Goal: Task Accomplishment & Management: Use online tool/utility

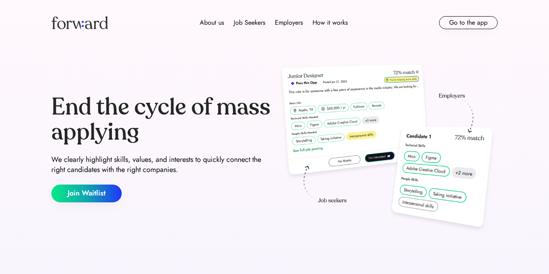
click at [464, 22] on button "Go to the app" at bounding box center [468, 22] width 59 height 13
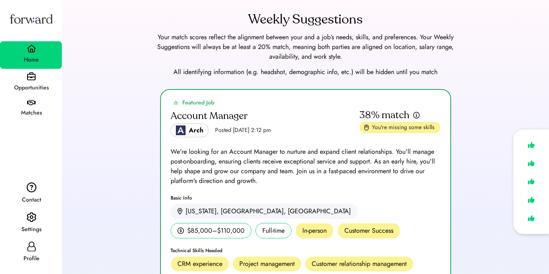
click at [40, 254] on div "Profile" at bounding box center [31, 259] width 61 height 10
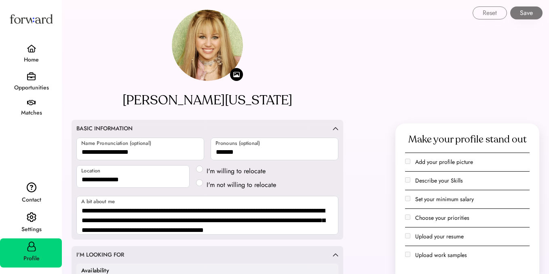
click at [32, 230] on div "Settings" at bounding box center [31, 229] width 61 height 10
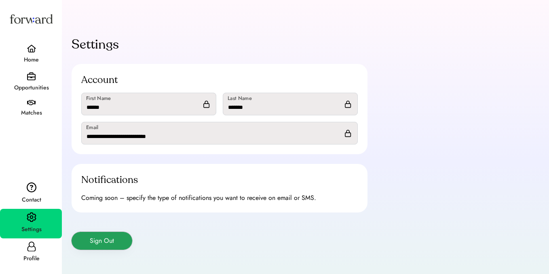
click at [95, 242] on button "Sign Out" at bounding box center [102, 241] width 61 height 18
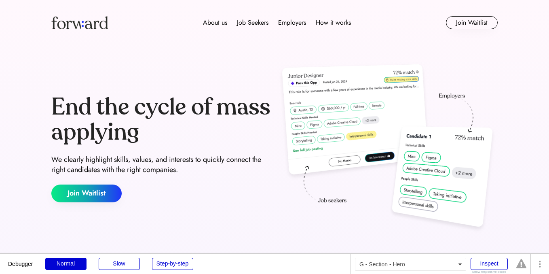
click at [497, 50] on div "End the cycle of mass applying We clearly highlight skills, values, and interes…" at bounding box center [274, 148] width 485 height 206
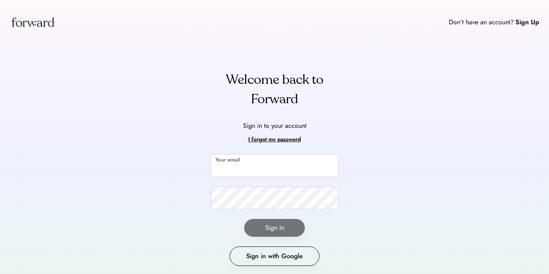
click at [235, 160] on input "email" at bounding box center [275, 165] width 128 height 23
type input "**********"
click at [233, 165] on input "email" at bounding box center [275, 165] width 128 height 23
type input "*"
type input "**********"
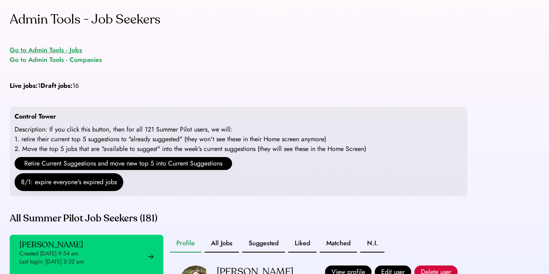
click at [58, 49] on div "Go to Admin Tools - Jobs" at bounding box center [46, 50] width 72 height 10
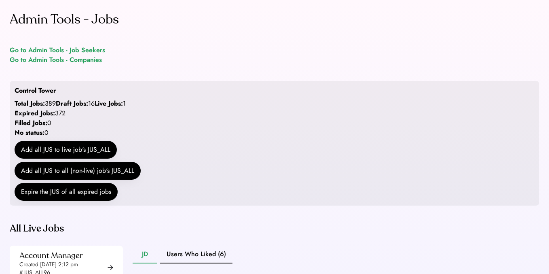
scroll to position [125, 0]
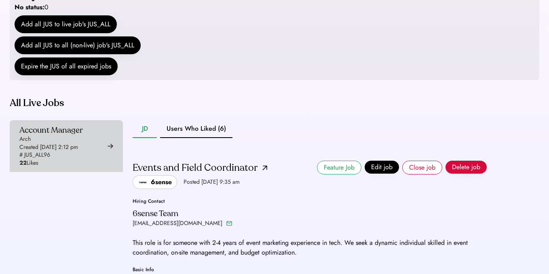
click at [80, 167] on div "Account Manager Arch Created [DATE] 2:12 pm # JUS_ALL96 22 Likes" at bounding box center [50, 146] width 63 height 42
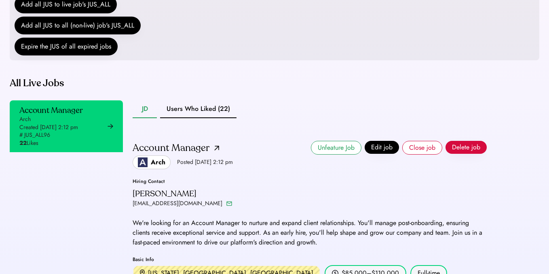
scroll to position [172, 0]
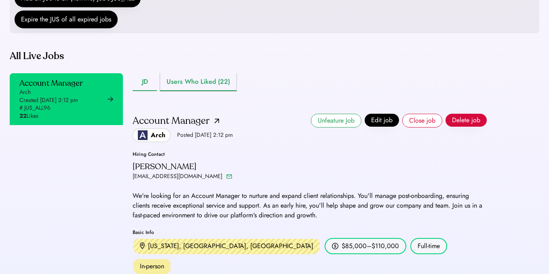
click at [205, 91] on button "Users Who Liked (22)" at bounding box center [198, 82] width 76 height 18
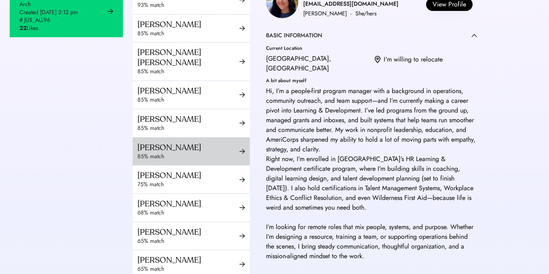
scroll to position [121, 0]
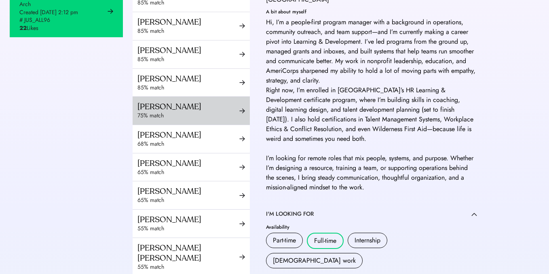
click at [199, 120] on div "75% match" at bounding box center [188, 116] width 102 height 8
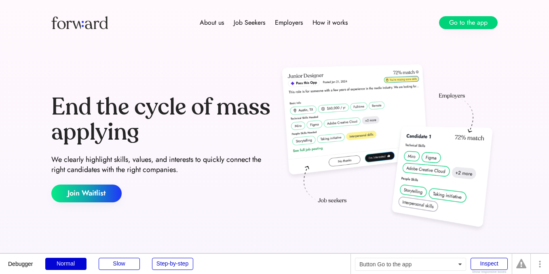
click at [467, 17] on button "Go to the app" at bounding box center [468, 22] width 59 height 13
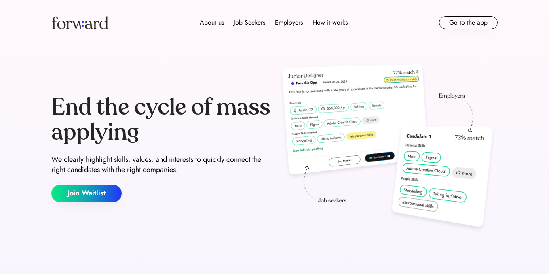
click at [457, 23] on button "Go to the app" at bounding box center [468, 22] width 59 height 13
click at [467, 20] on button "Go to the app" at bounding box center [468, 22] width 59 height 13
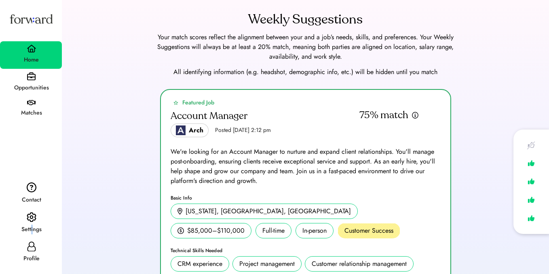
click at [32, 226] on div "Settings" at bounding box center [31, 229] width 61 height 10
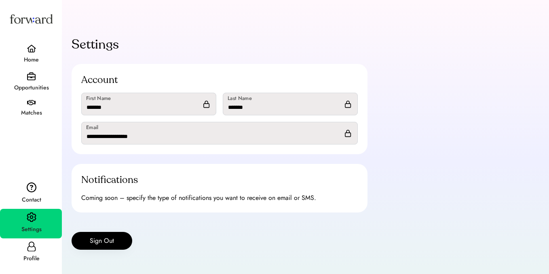
click at [28, 257] on div "Profile" at bounding box center [31, 259] width 61 height 10
select select "*******"
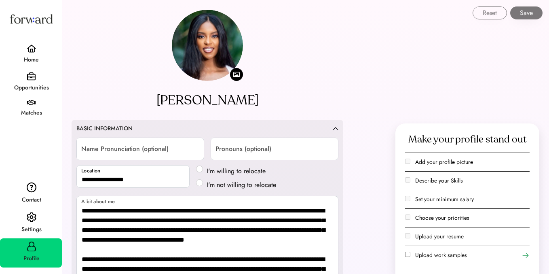
click at [42, 218] on div "Settings" at bounding box center [31, 224] width 62 height 30
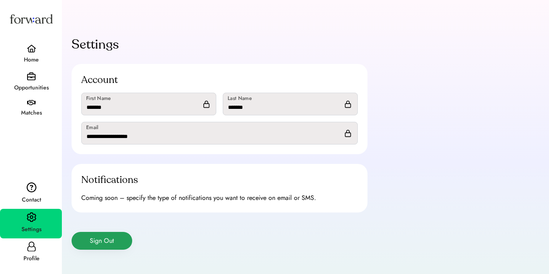
click at [111, 241] on button "Sign Out" at bounding box center [102, 241] width 61 height 18
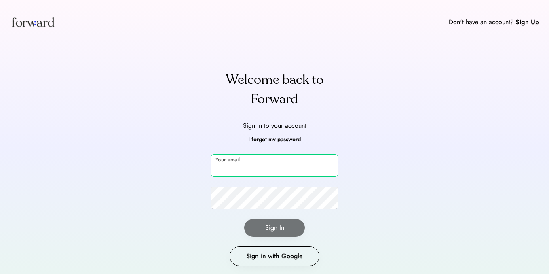
click at [229, 154] on input "email" at bounding box center [275, 165] width 128 height 23
type input "**********"
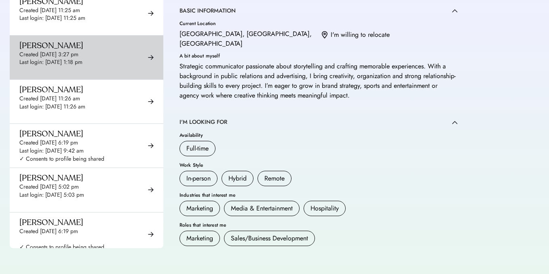
scroll to position [5530, 0]
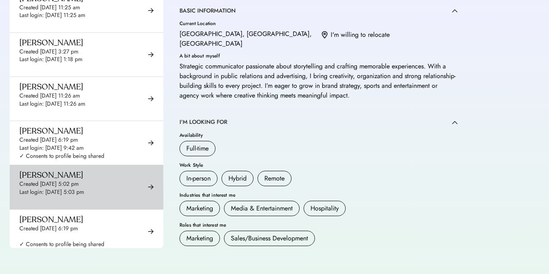
click at [84, 188] on div "Last login: Aug 27, 2025 5:03 pm" at bounding box center [51, 192] width 65 height 8
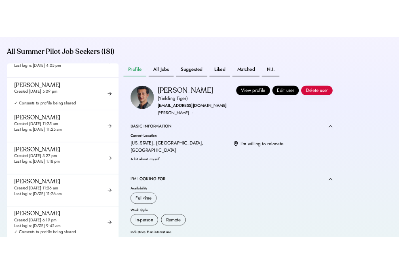
scroll to position [199, 0]
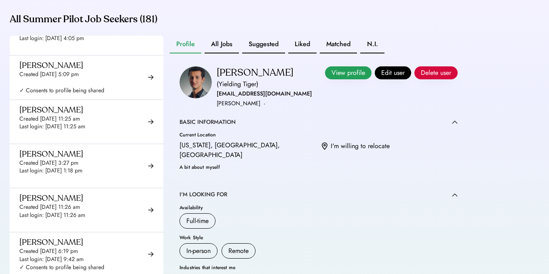
click at [334, 79] on button "View profile" at bounding box center [348, 72] width 47 height 13
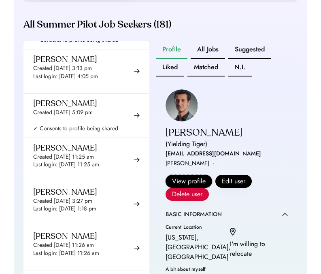
scroll to position [218, 0]
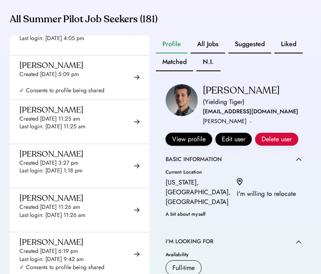
click at [197, 21] on div "Admin Tools - Job Seekers Go to Admin Tools - Jobs Go to Admin Tools - Companie…" at bounding box center [160, 83] width 321 height 603
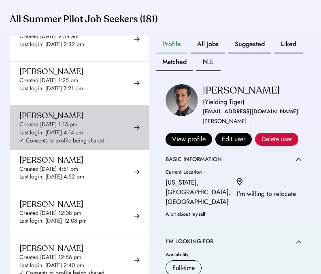
scroll to position [0, 0]
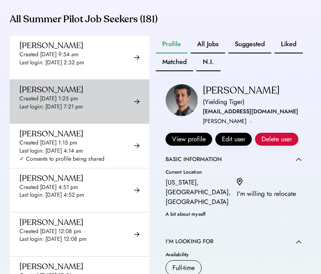
click at [66, 111] on div "Last login: Aug 27, 2025 7:21 pm" at bounding box center [50, 107] width 63 height 8
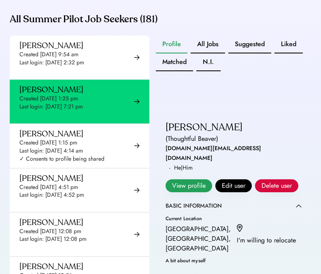
click at [178, 179] on button "View profile" at bounding box center [188, 185] width 47 height 13
click at [196, 103] on img at bounding box center [181, 100] width 32 height 32
click at [237, 121] on div "Adedamola Awonaike" at bounding box center [203, 127] width 77 height 13
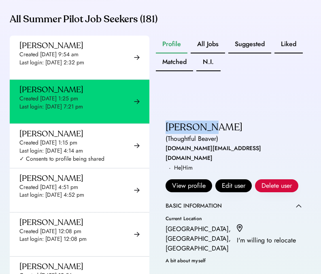
click at [237, 121] on div "Adedamola Awonaike" at bounding box center [203, 127] width 77 height 13
copy div "Adedamola Awonaike"
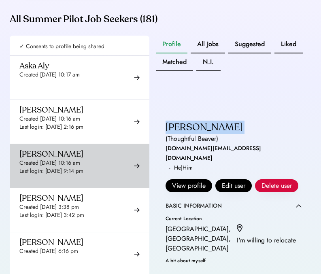
scroll to position [1071, 0]
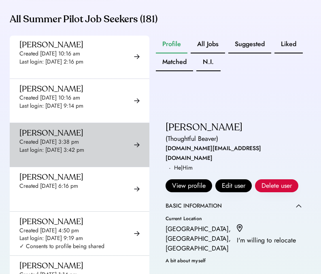
click at [97, 141] on div "Avantika Nair Created Aug 23, 2025 3:38 pm Last login: Aug 23, 2025 3:42 pm ✓ C…" at bounding box center [61, 145] width 85 height 34
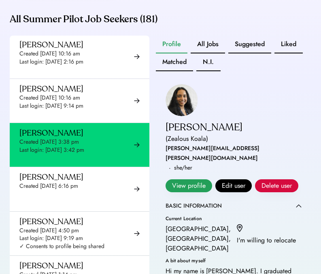
click at [194, 179] on button "View profile" at bounding box center [188, 185] width 47 height 13
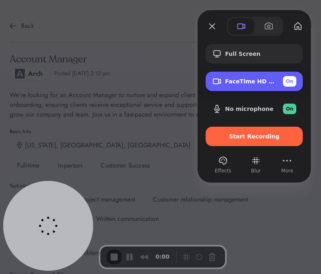
click at [232, 79] on span "FaceTime HD Camera" at bounding box center [250, 81] width 51 height 6
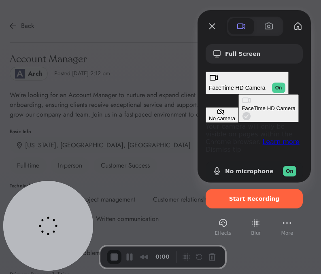
click at [205, 107] on button "No camera" at bounding box center [221, 114] width 33 height 15
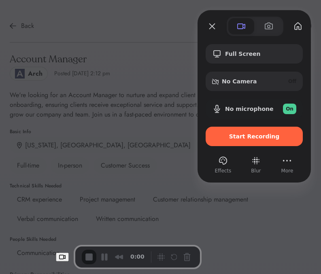
click at [218, 180] on div "Full Screen No Camera Off No microphone On Start Recording Effects Blur More" at bounding box center [253, 96] width 113 height 172
click at [240, 144] on div "Start Recording" at bounding box center [253, 136] width 97 height 19
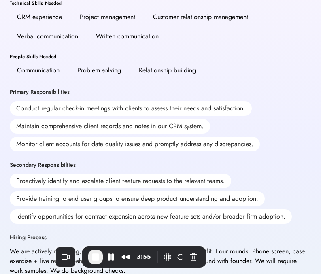
scroll to position [182, 0]
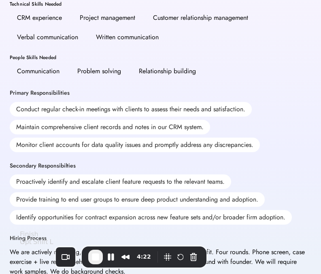
click at [91, 258] on span "End Recording" at bounding box center [96, 257] width 10 height 10
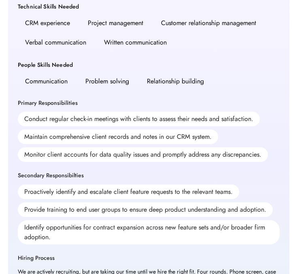
scroll to position [186, 0]
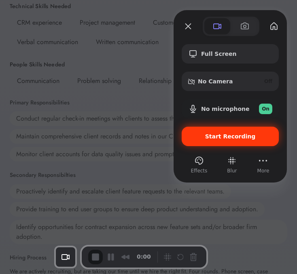
click at [201, 133] on span "Start Recording" at bounding box center [230, 136] width 84 height 6
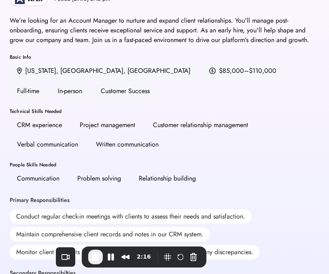
scroll to position [75, 0]
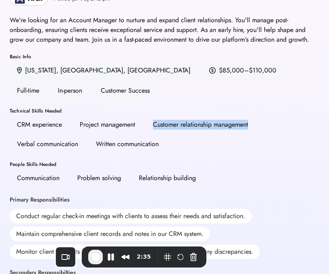
drag, startPoint x: 152, startPoint y: 127, endPoint x: 279, endPoint y: 125, distance: 126.6
click at [280, 127] on div "CRM experience Project management Customer relationship management Verbal commu…" at bounding box center [164, 134] width 309 height 36
click at [148, 130] on div "Customer relationship management" at bounding box center [201, 124] width 110 height 16
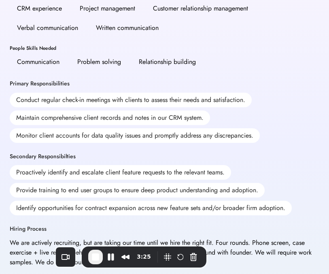
scroll to position [192, 0]
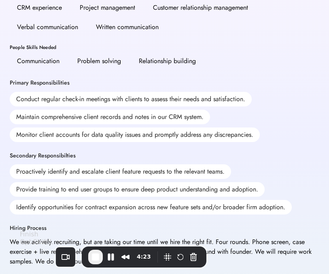
click at [91, 254] on span "End Recording" at bounding box center [96, 257] width 10 height 10
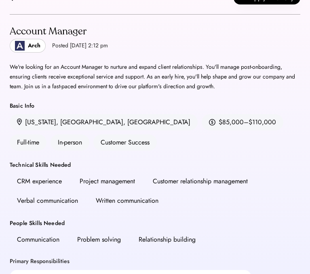
scroll to position [0, 0]
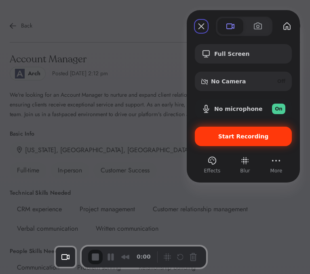
click at [236, 136] on span "Start Recording" at bounding box center [243, 136] width 51 height 6
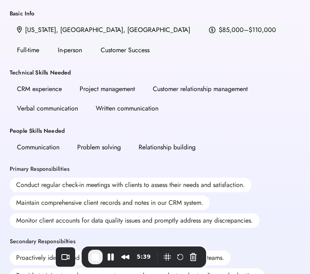
scroll to position [11, 0]
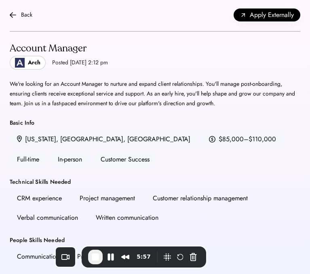
click at [91, 258] on span "End Recording" at bounding box center [96, 257] width 10 height 10
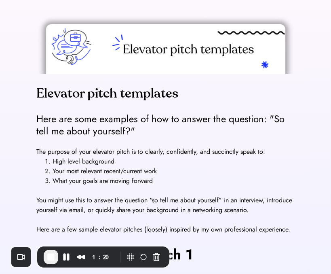
scroll to position [64, 0]
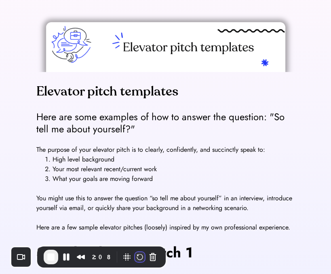
click at [135, 258] on button "Restart Recording" at bounding box center [140, 257] width 10 height 10
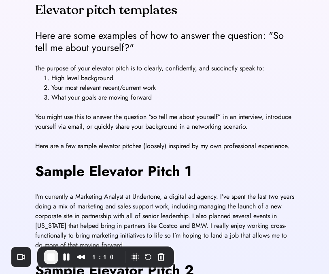
scroll to position [117, 0]
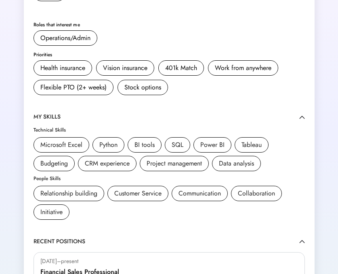
scroll to position [232, 0]
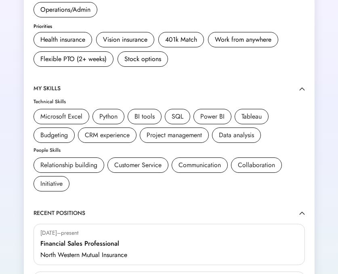
click at [285, 126] on div "Microsoft Excel Python BI tools SQL Power BI Tableau Budgeting CRM experience P…" at bounding box center [170, 126] width 272 height 34
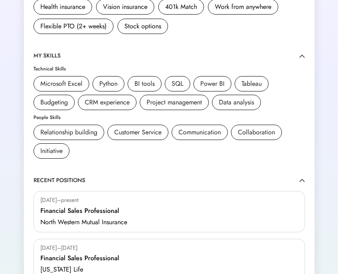
scroll to position [264, 0]
